Goal: Information Seeking & Learning: Learn about a topic

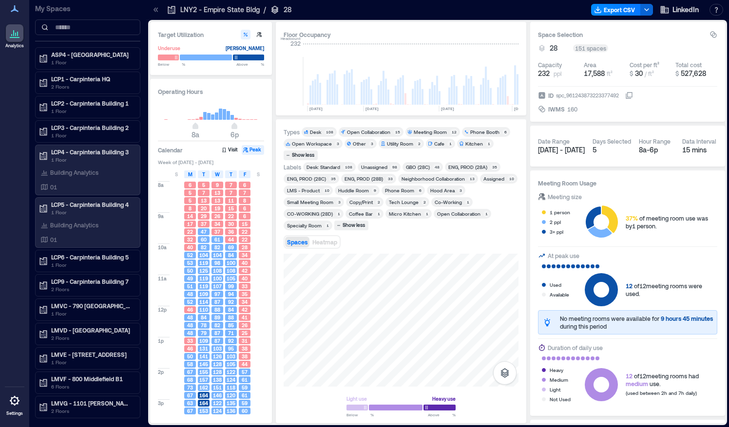
scroll to position [0, 1739]
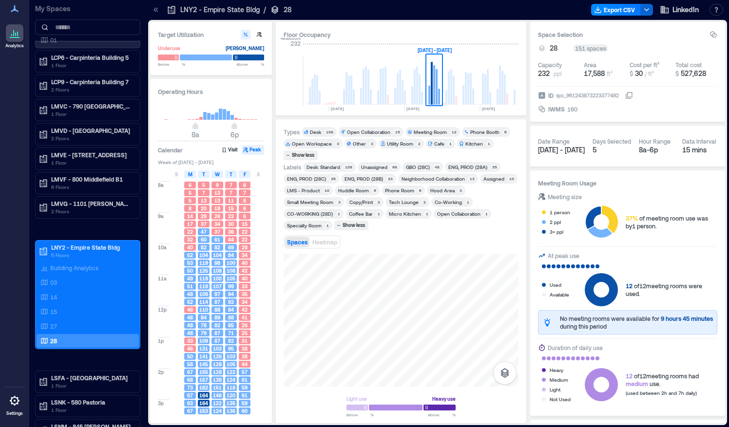
click at [478, 242] on div "Spaces Heatmap" at bounding box center [400, 241] width 235 height 19
click at [475, 240] on div "Spaces Heatmap" at bounding box center [400, 241] width 235 height 19
click at [67, 321] on div "27" at bounding box center [85, 326] width 94 height 10
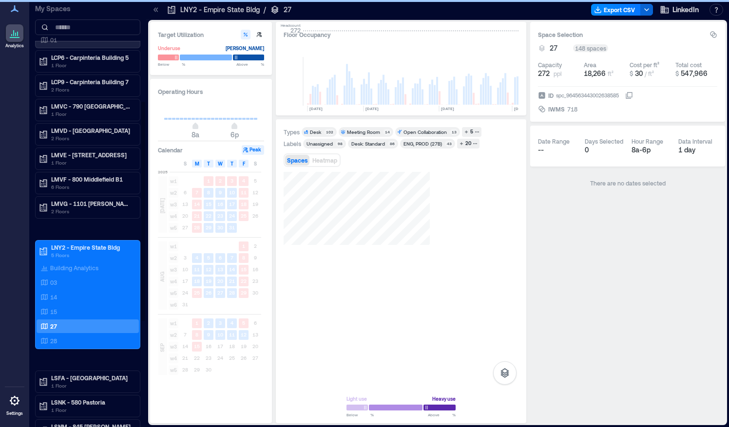
scroll to position [0, 1739]
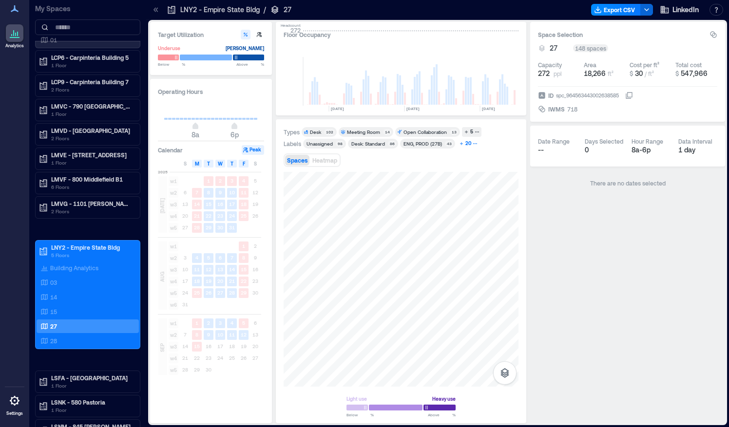
click at [468, 145] on div "20" at bounding box center [468, 143] width 9 height 9
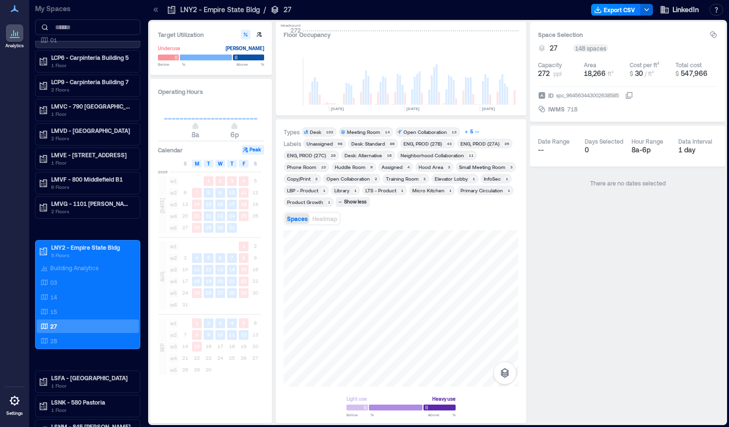
click at [474, 131] on icon "button" at bounding box center [476, 132] width 5 height 5
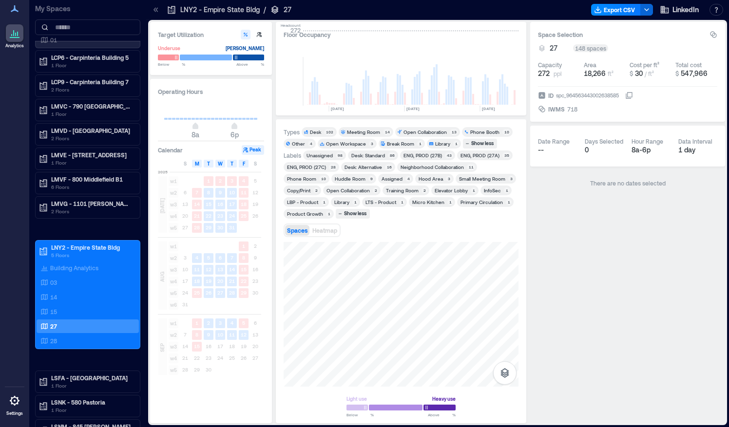
click at [302, 147] on div "Other 4" at bounding box center [299, 144] width 32 height 10
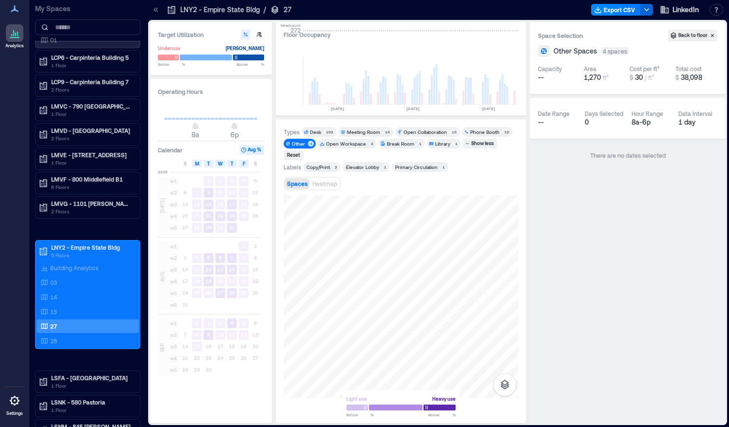
click at [301, 143] on div "Other" at bounding box center [298, 143] width 13 height 7
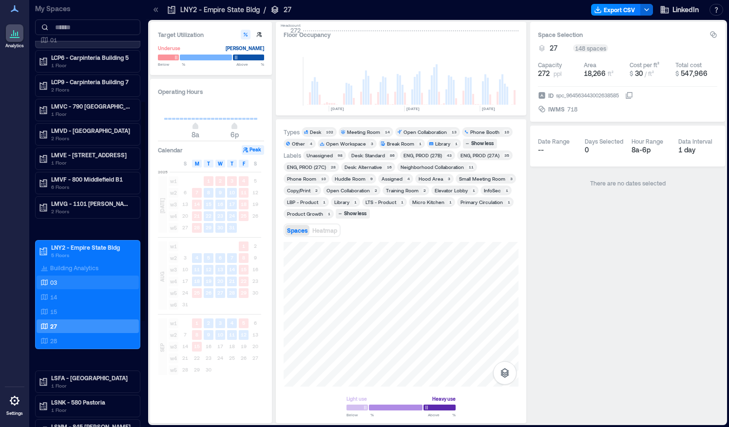
click at [64, 278] on div "03" at bounding box center [85, 283] width 94 height 10
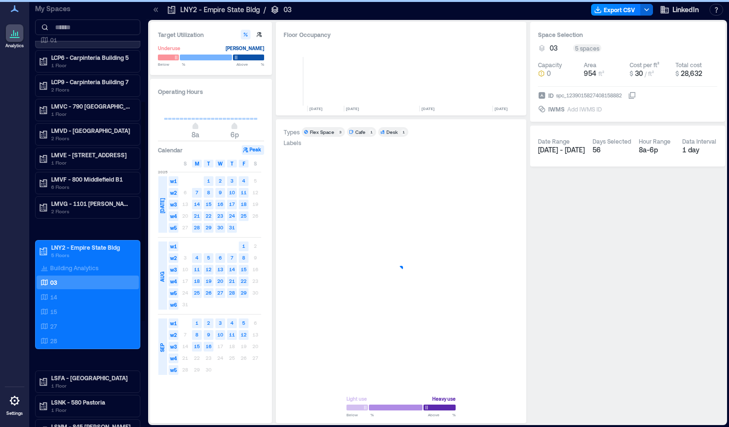
scroll to position [0, 1574]
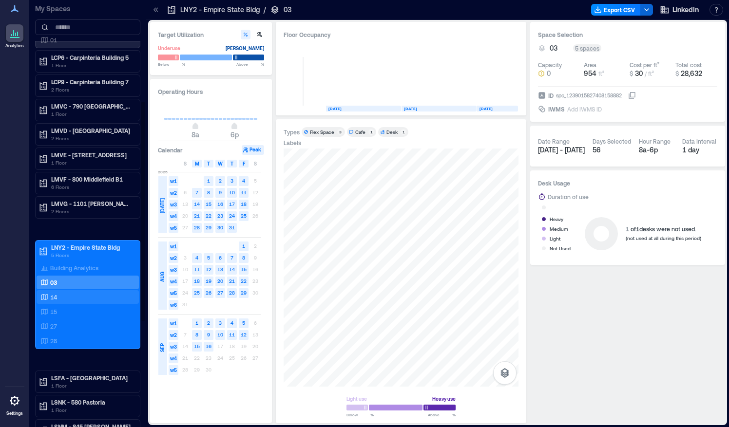
click at [63, 292] on div "14" at bounding box center [85, 297] width 94 height 10
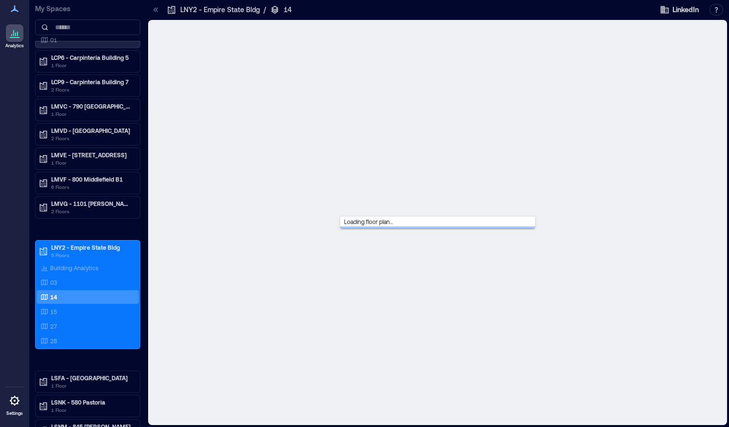
click at [63, 292] on div "14" at bounding box center [85, 297] width 94 height 10
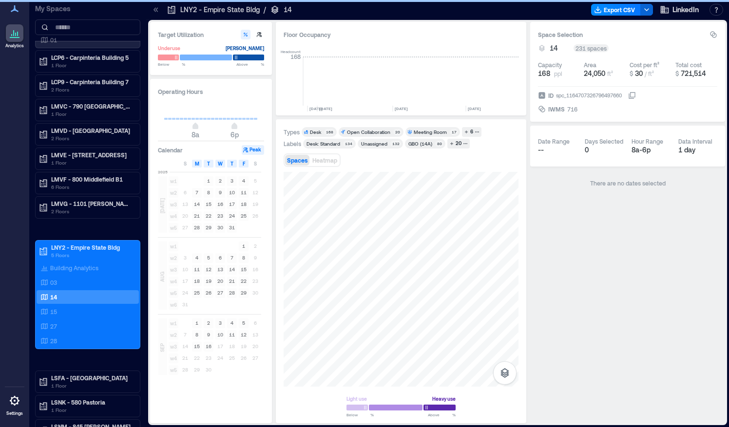
scroll to position [0, 2068]
click at [460, 142] on div "20" at bounding box center [458, 143] width 9 height 9
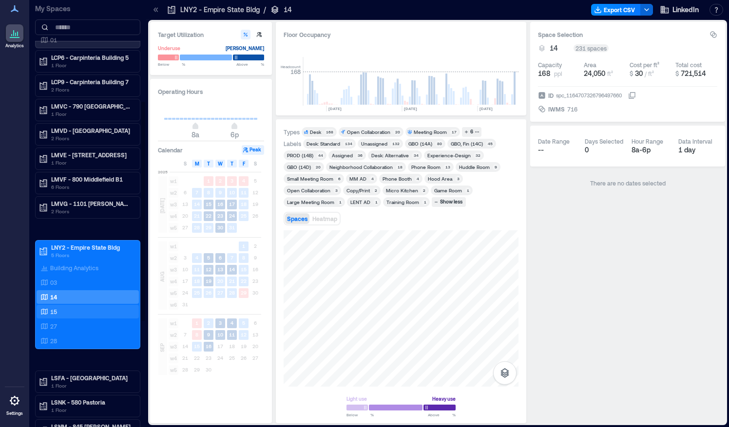
click at [75, 311] on div "15" at bounding box center [85, 312] width 94 height 10
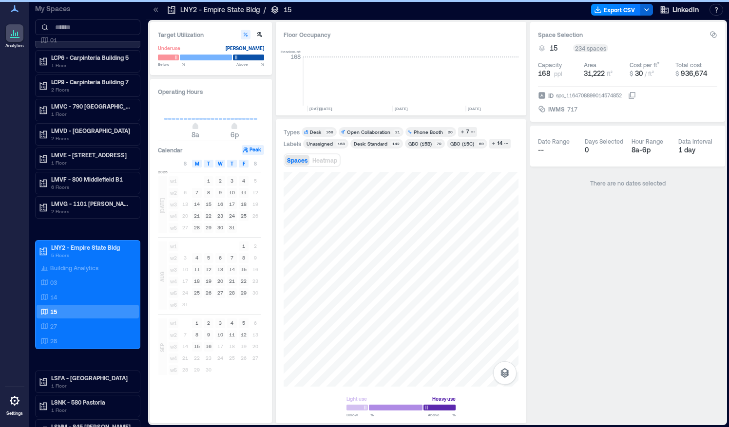
scroll to position [0, 2068]
click at [465, 129] on div "7" at bounding box center [467, 132] width 5 height 9
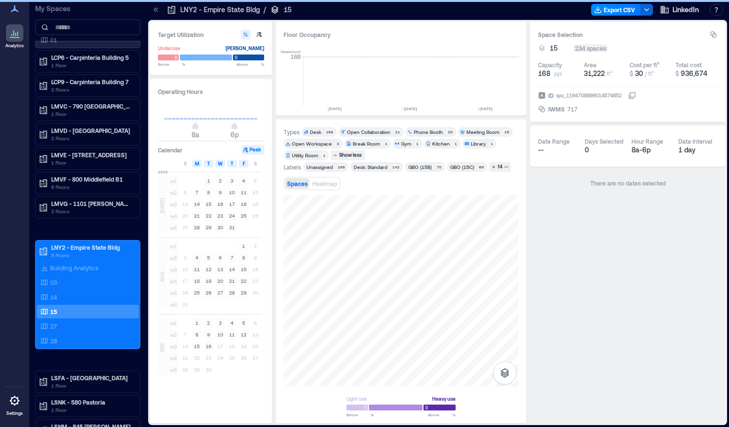
click at [499, 169] on div "14" at bounding box center [500, 167] width 8 height 9
click at [500, 166] on div "Labels Unassigned 168 Desk: Standard 142 GBO (15B) 70 GBO (15C) 69 14" at bounding box center [396, 167] width 227 height 10
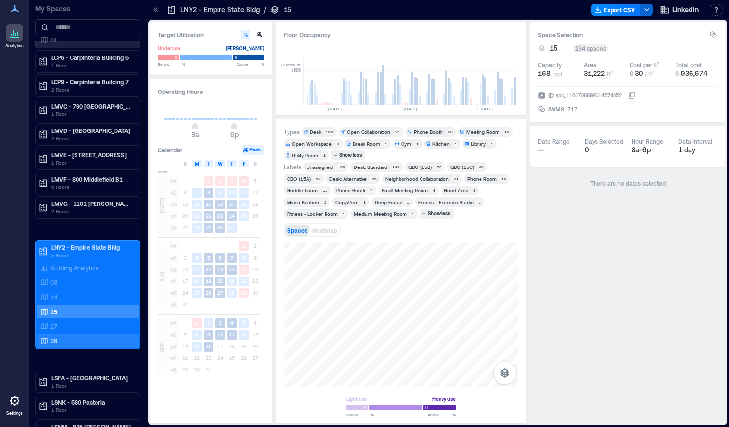
click at [41, 336] on div "28" at bounding box center [85, 341] width 94 height 10
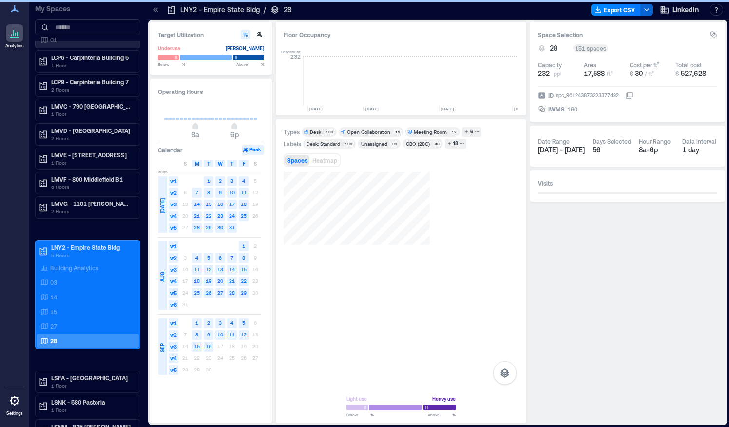
scroll to position [0, 1742]
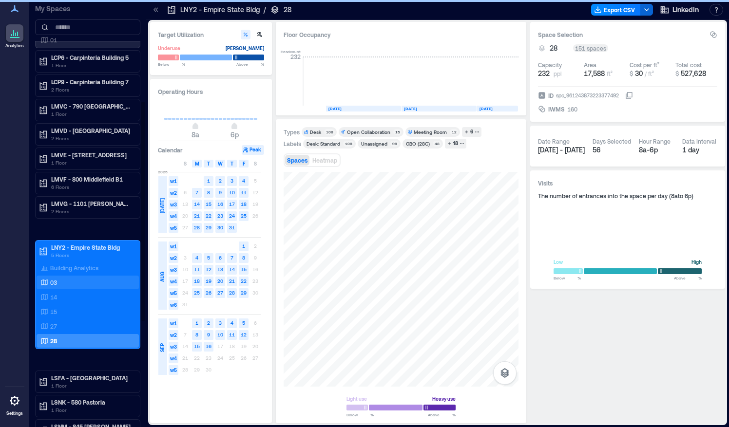
click at [64, 278] on div "03" at bounding box center [85, 283] width 94 height 10
click at [58, 279] on div "03" at bounding box center [85, 283] width 94 height 10
click at [53, 280] on p "03" at bounding box center [53, 283] width 7 height 8
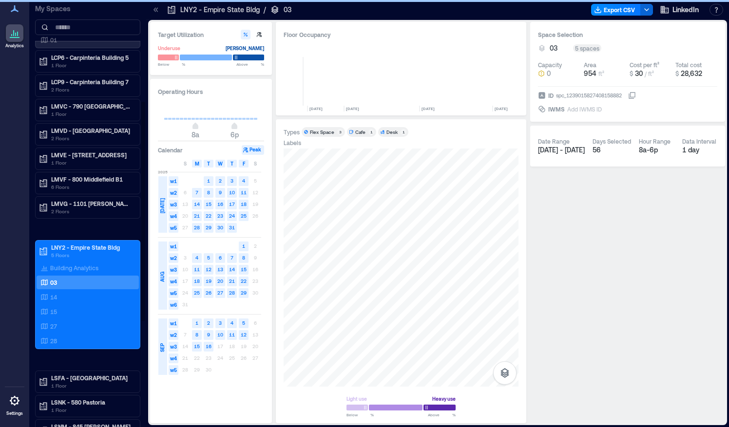
scroll to position [0, 1574]
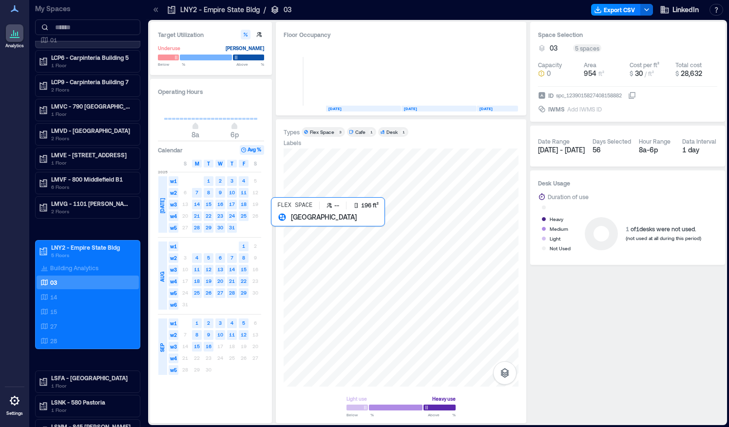
click at [292, 232] on div at bounding box center [400, 268] width 235 height 238
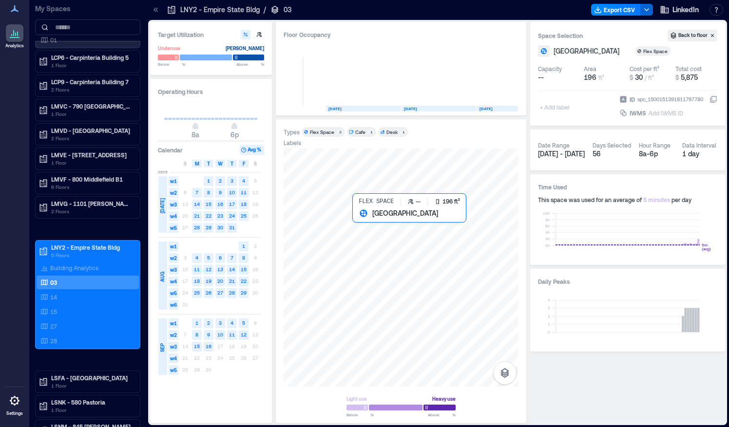
click at [364, 222] on div at bounding box center [400, 268] width 235 height 238
